Goal: Transaction & Acquisition: Subscribe to service/newsletter

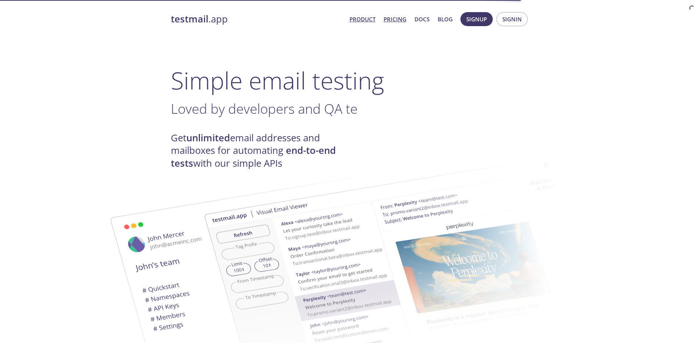
click at [386, 20] on link "Pricing" at bounding box center [395, 19] width 23 height 10
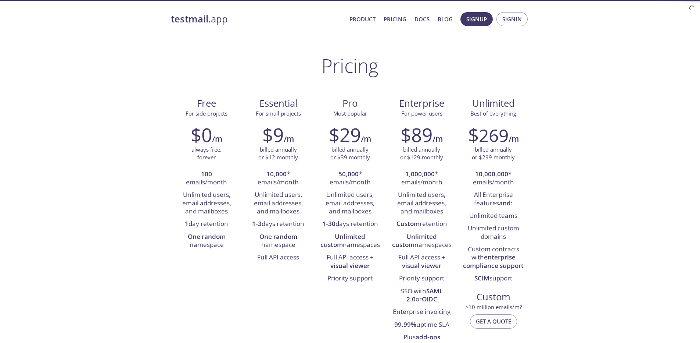
click at [429, 18] on link "Docs" at bounding box center [422, 19] width 15 height 10
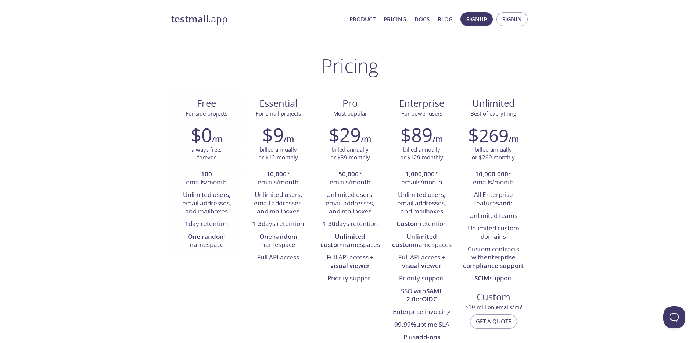
click at [218, 211] on li "Unlimited users, email addresses, and mailboxes" at bounding box center [206, 203] width 61 height 29
click at [508, 19] on span "Signin" at bounding box center [512, 19] width 19 height 10
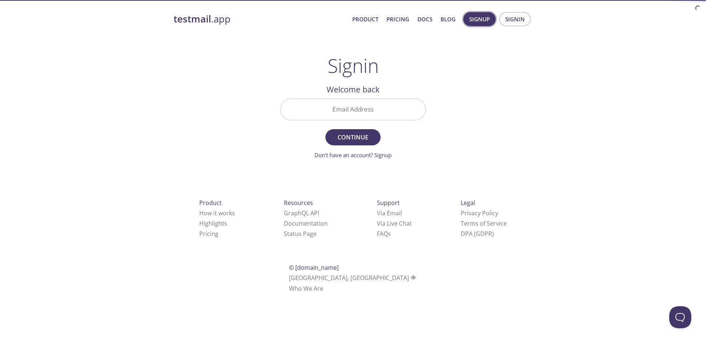
click at [482, 20] on span "Signup" at bounding box center [479, 19] width 21 height 10
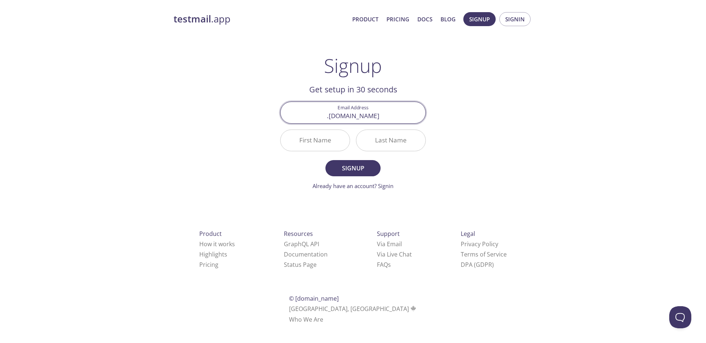
paste input "veranda.dh@inbox"
type input "[EMAIL_ADDRESS][DOMAIN_NAME]"
click at [313, 133] on input "First Name" at bounding box center [315, 140] width 69 height 21
paste input "[EMAIL_ADDRESS][DOMAIN_NAME]"
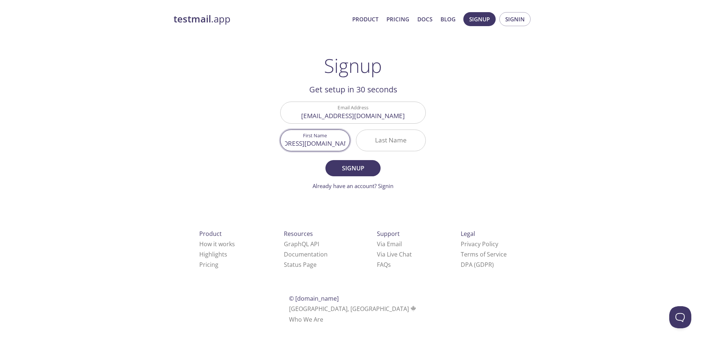
type input "[EMAIL_ADDRESS][DOMAIN_NAME]"
click at [371, 134] on input "Last Name" at bounding box center [390, 140] width 69 height 21
paste input "[EMAIL_ADDRESS][DOMAIN_NAME]"
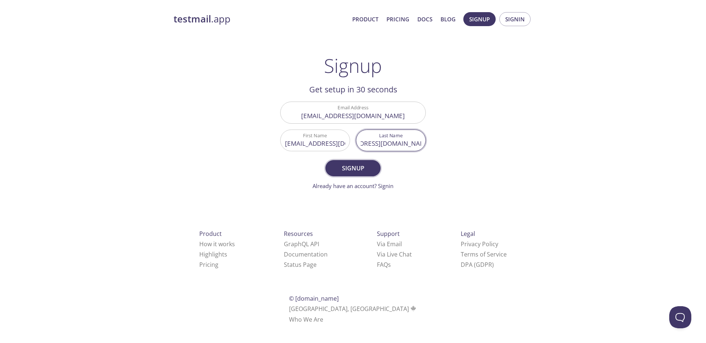
type input "[EMAIL_ADDRESS][DOMAIN_NAME]"
click at [352, 168] on span "Signup" at bounding box center [353, 168] width 39 height 10
click at [328, 147] on input "[EMAIL_ADDRESS][DOMAIN_NAME]" at bounding box center [315, 140] width 69 height 21
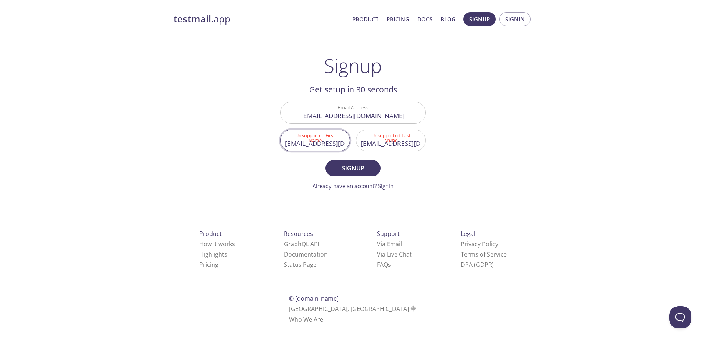
click at [328, 147] on input "[EMAIL_ADDRESS][DOMAIN_NAME]" at bounding box center [315, 140] width 69 height 21
type input "Test"
type input "test"
click at [340, 175] on button "Signup" at bounding box center [352, 168] width 55 height 16
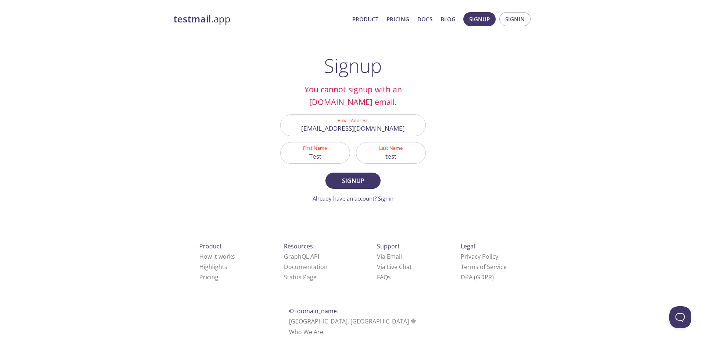
click at [425, 17] on link "Docs" at bounding box center [424, 19] width 15 height 10
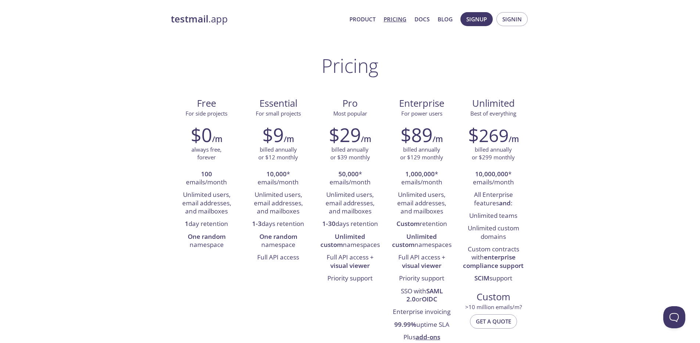
click at [179, 15] on strong "testmail" at bounding box center [190, 19] width 38 height 13
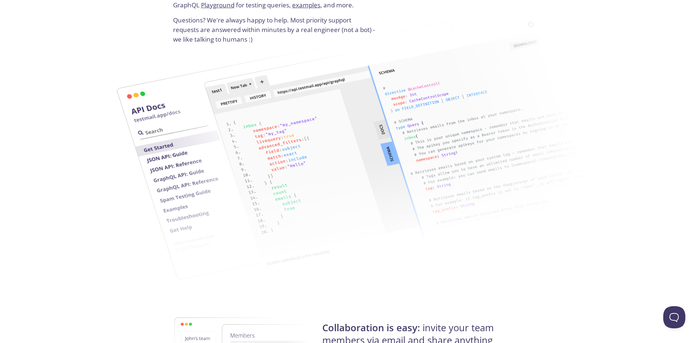
scroll to position [1339, 0]
